Goal: Task Accomplishment & Management: Use online tool/utility

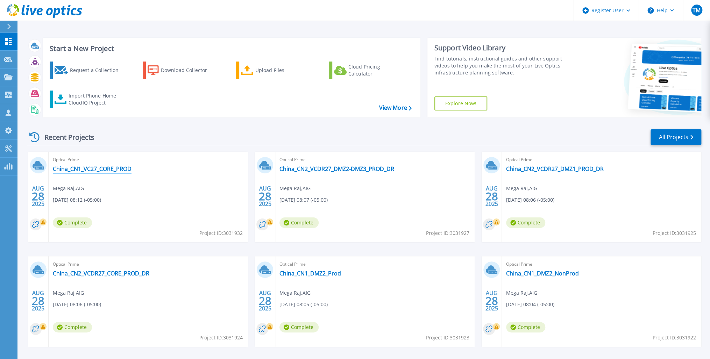
click at [98, 170] on link "China_CN1_VC27_CORE_PROD" at bounding box center [92, 168] width 79 height 7
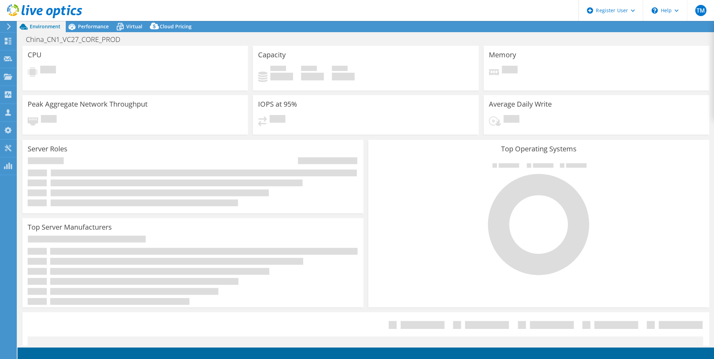
select select "USD"
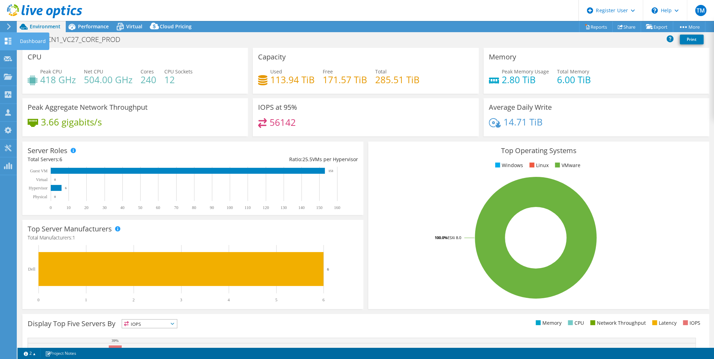
click at [7, 41] on icon at bounding box center [8, 41] width 8 height 7
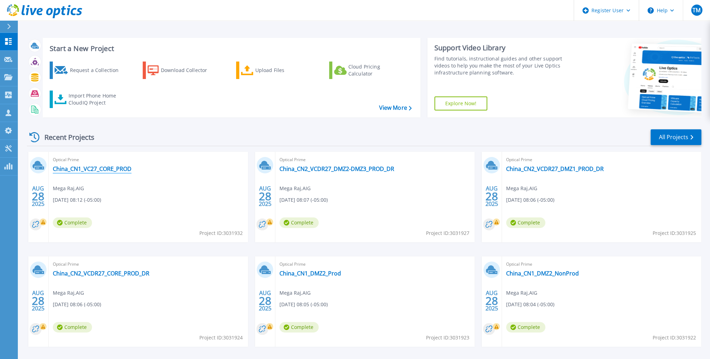
click at [105, 168] on link "China_CN1_VC27_CORE_PROD" at bounding box center [92, 168] width 79 height 7
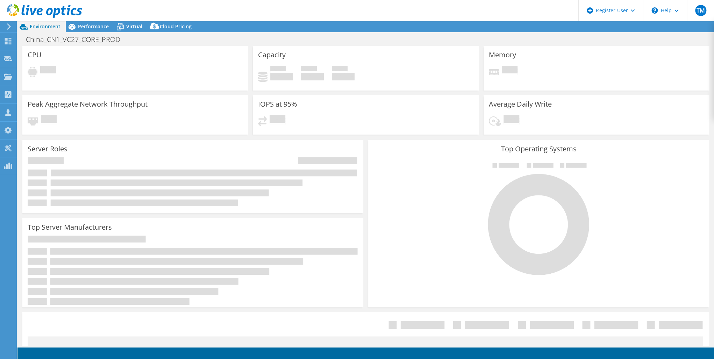
select select "USD"
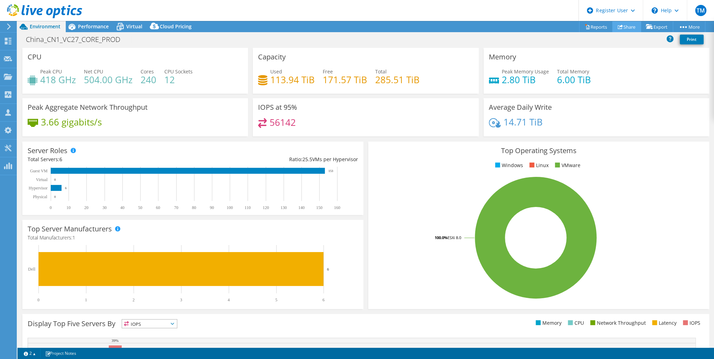
click at [627, 25] on link "Share" at bounding box center [626, 26] width 29 height 11
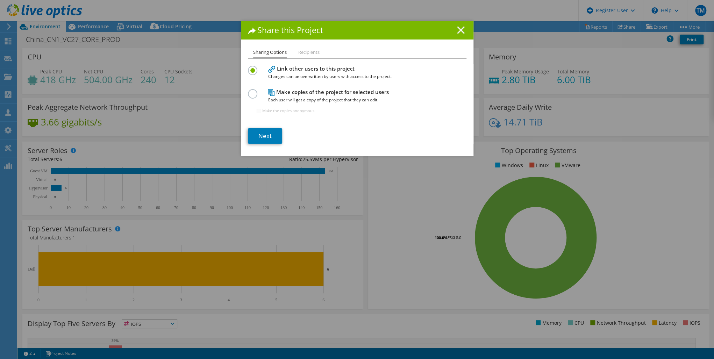
click at [458, 32] on icon at bounding box center [461, 30] width 8 height 8
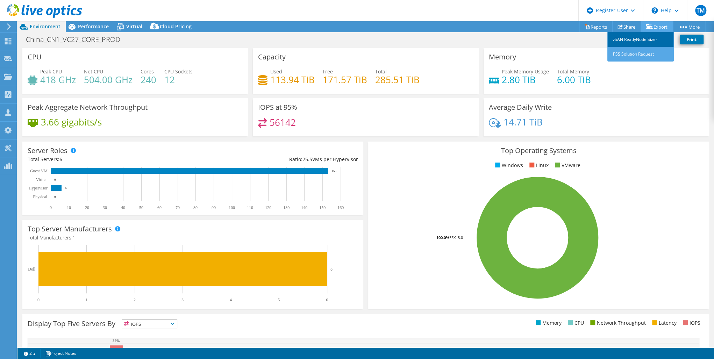
click at [627, 39] on link "vSAN ReadyNode Sizer" at bounding box center [640, 39] width 66 height 15
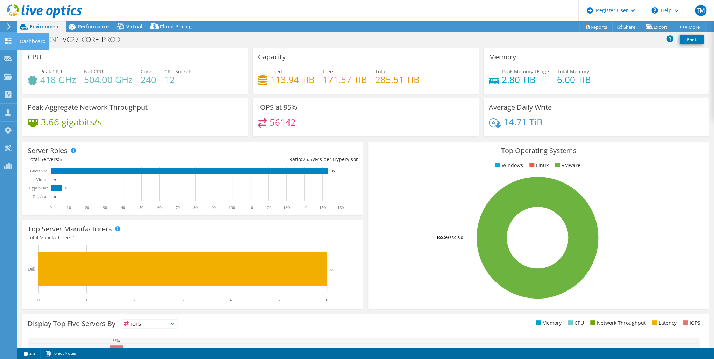
click at [8, 39] on icon at bounding box center [8, 41] width 8 height 7
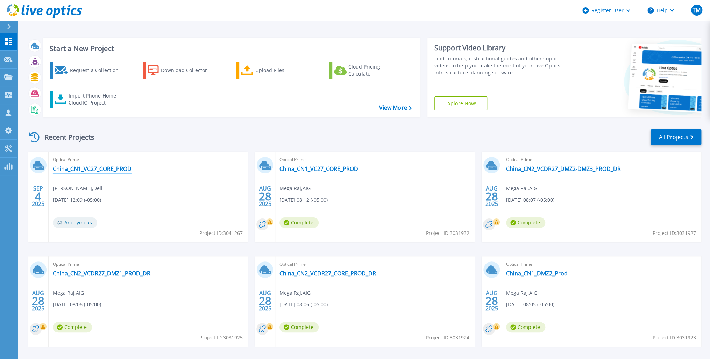
click at [94, 169] on link "China_CN1_VC27_CORE_PROD" at bounding box center [92, 168] width 79 height 7
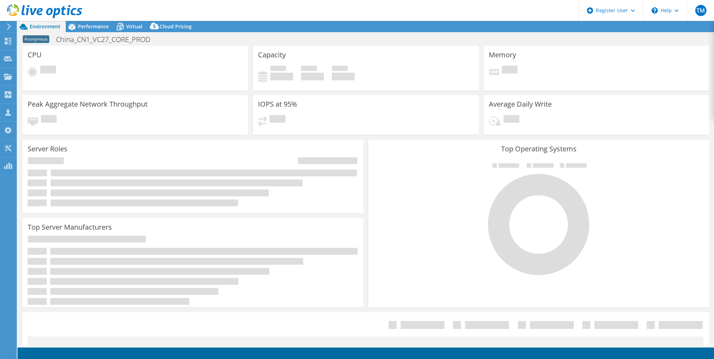
select select "USD"
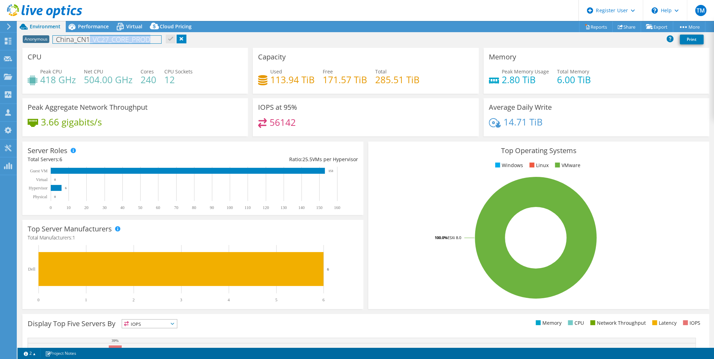
drag, startPoint x: 91, startPoint y: 40, endPoint x: 156, endPoint y: 42, distance: 65.8
click at [156, 42] on h1 "China_CN1_VC27_CORE_PROD" at bounding box center [107, 40] width 108 height 8
